Goal: Information Seeking & Learning: Stay updated

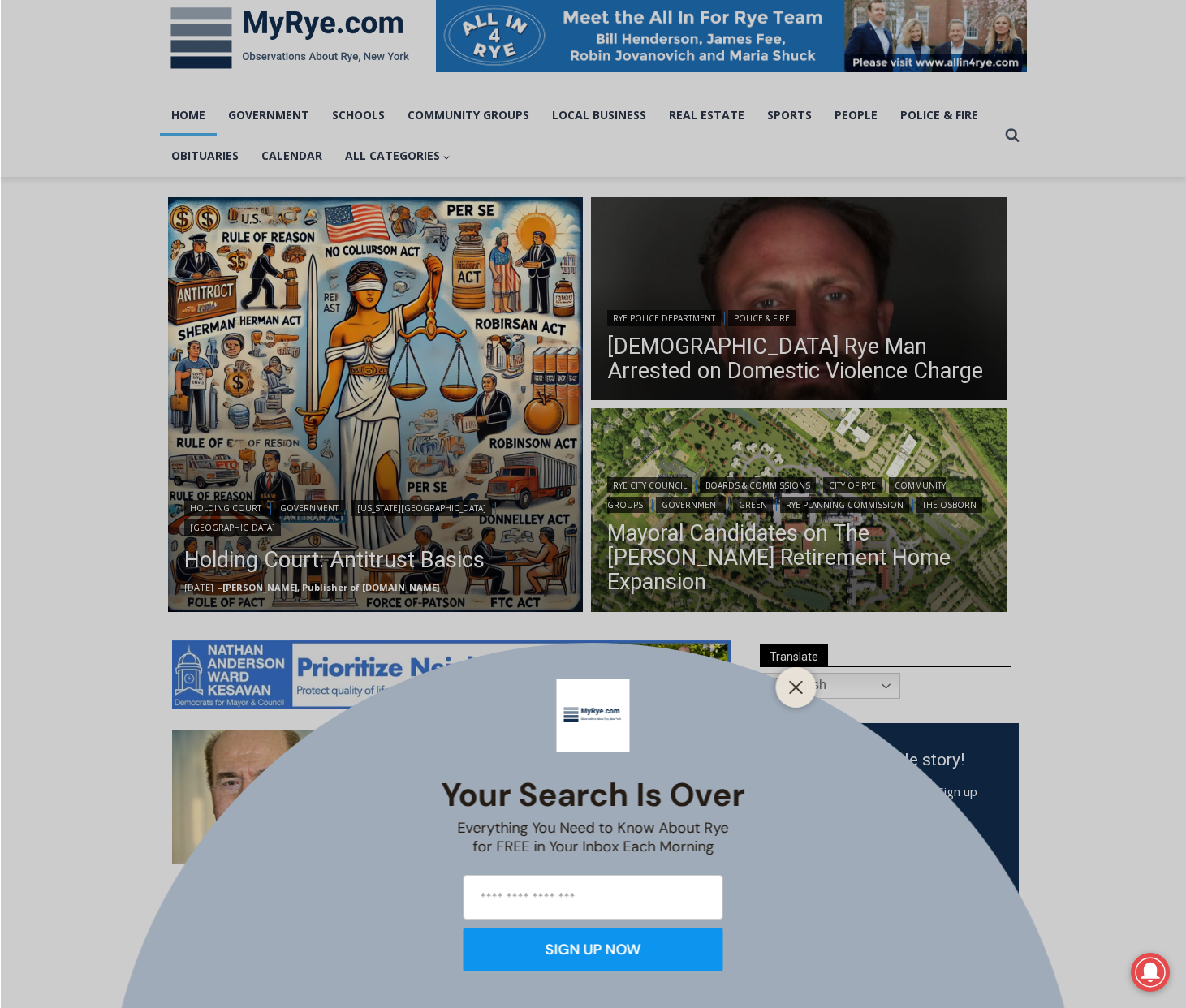
scroll to position [258, 0]
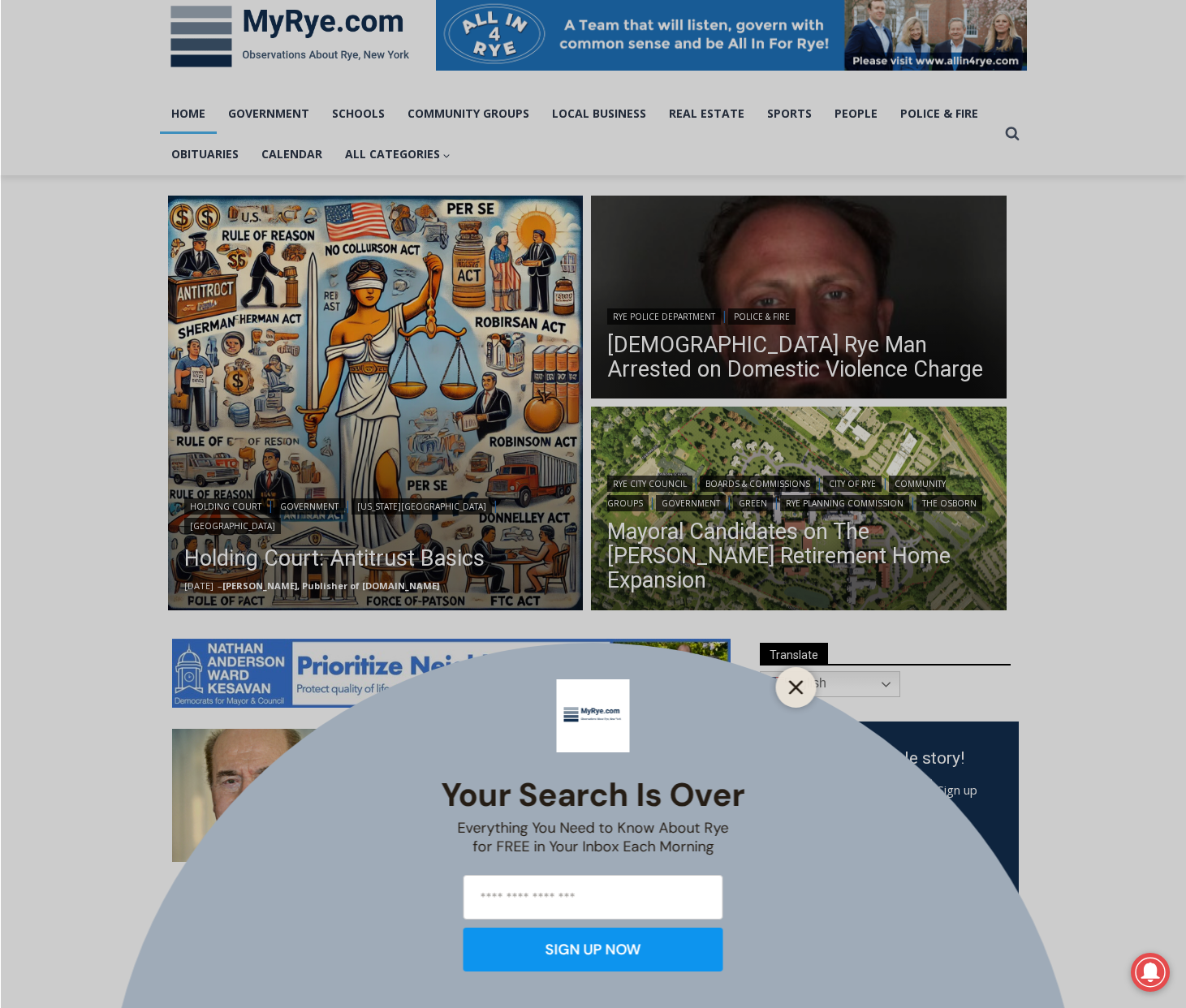
click at [796, 685] on line "Close" at bounding box center [796, 688] width 12 height 12
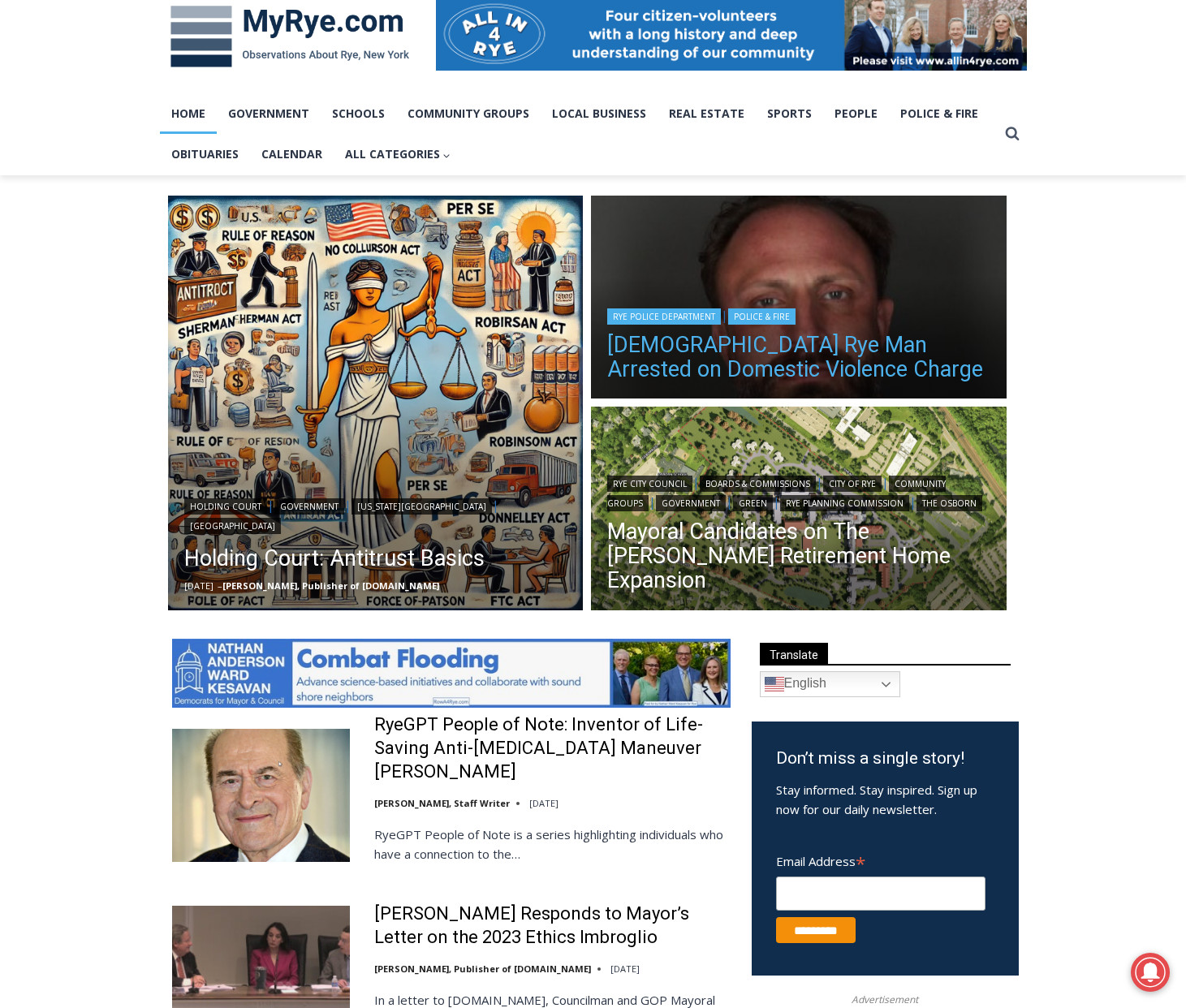
click at [801, 341] on link "[DEMOGRAPHIC_DATA] Rye Man Arrested on Domestic Violence Charge" at bounding box center [799, 357] width 383 height 49
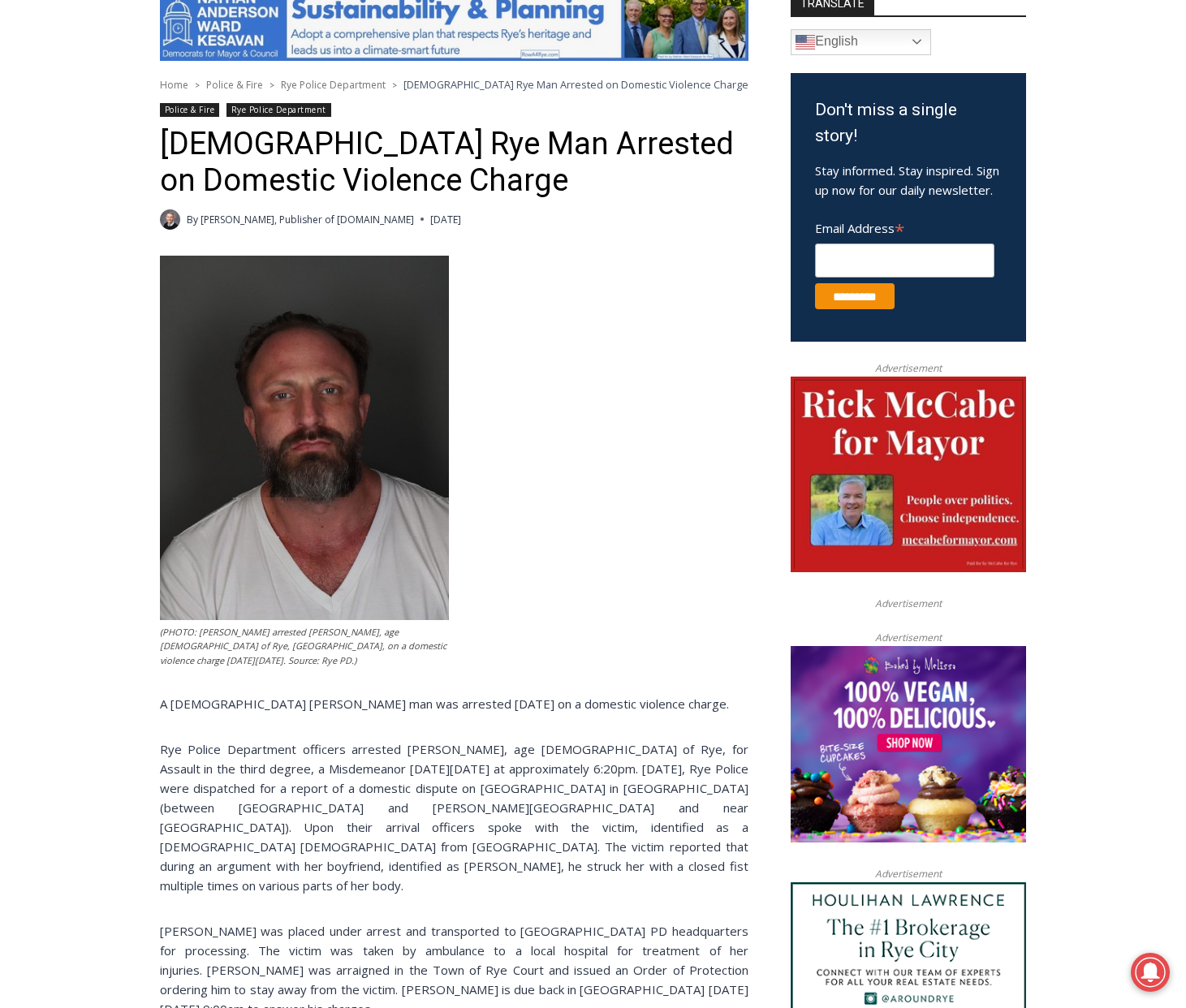
scroll to position [503, 0]
